Goal: Information Seeking & Learning: Learn about a topic

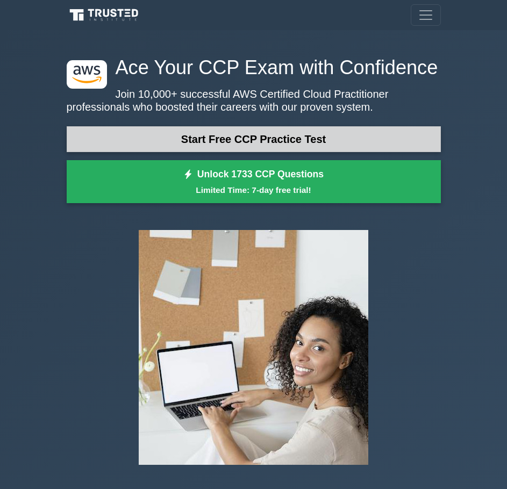
click at [224, 144] on link "Start Free CCP Practice Test" at bounding box center [254, 139] width 374 height 26
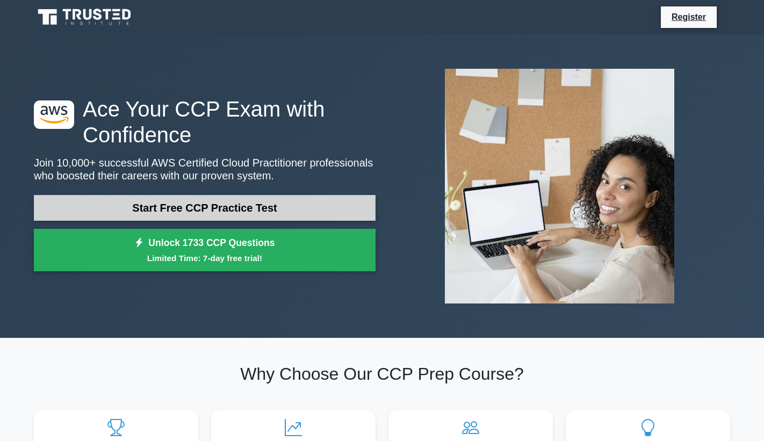
click at [284, 211] on link "Start Free CCP Practice Test" at bounding box center [205, 208] width 342 height 26
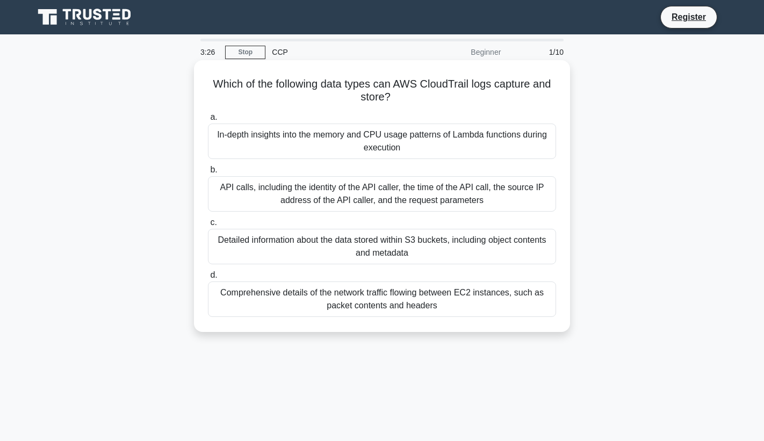
click at [453, 302] on div "Comprehensive details of the network traffic flowing between EC2 instances, suc…" at bounding box center [382, 299] width 348 height 35
click at [208, 279] on input "d. Comprehensive details of the network traffic flowing between EC2 instances, …" at bounding box center [208, 275] width 0 height 7
